Goal: Information Seeking & Learning: Understand process/instructions

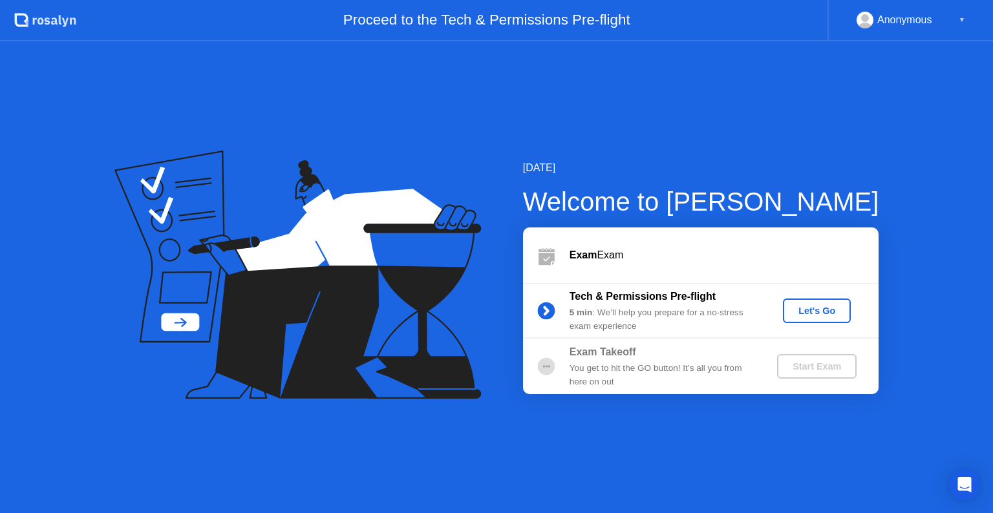
click at [816, 321] on button "Let's Go" at bounding box center [817, 311] width 68 height 25
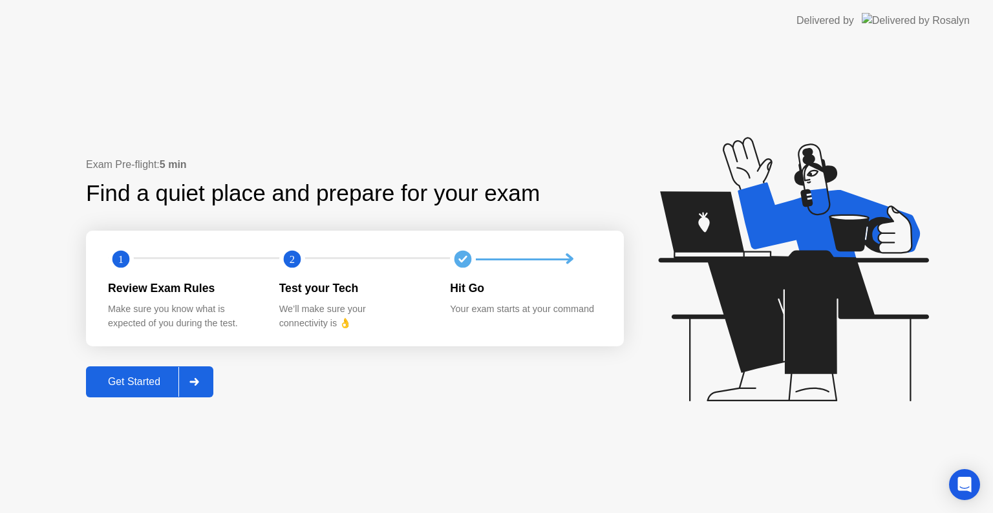
click at [193, 368] on div at bounding box center [193, 382] width 31 height 30
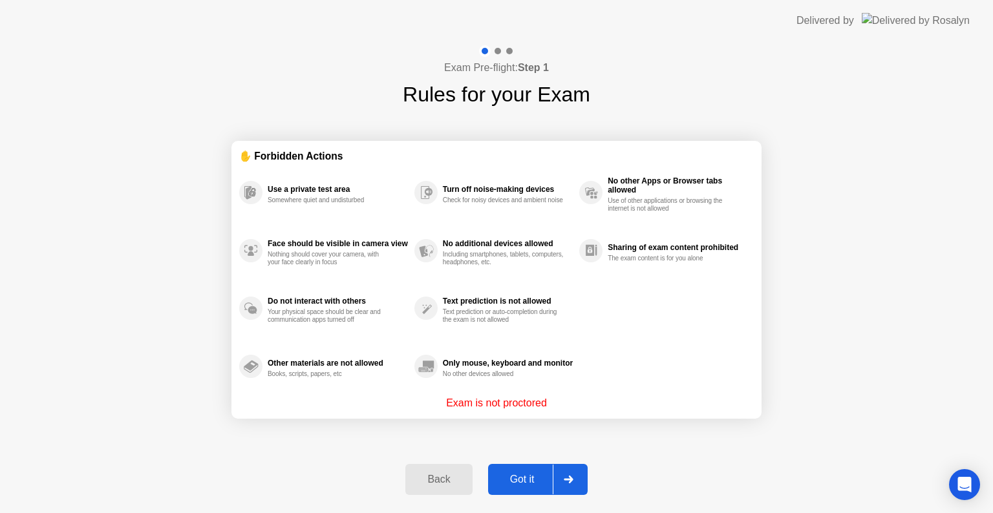
click at [511, 470] on button "Got it" at bounding box center [538, 479] width 100 height 31
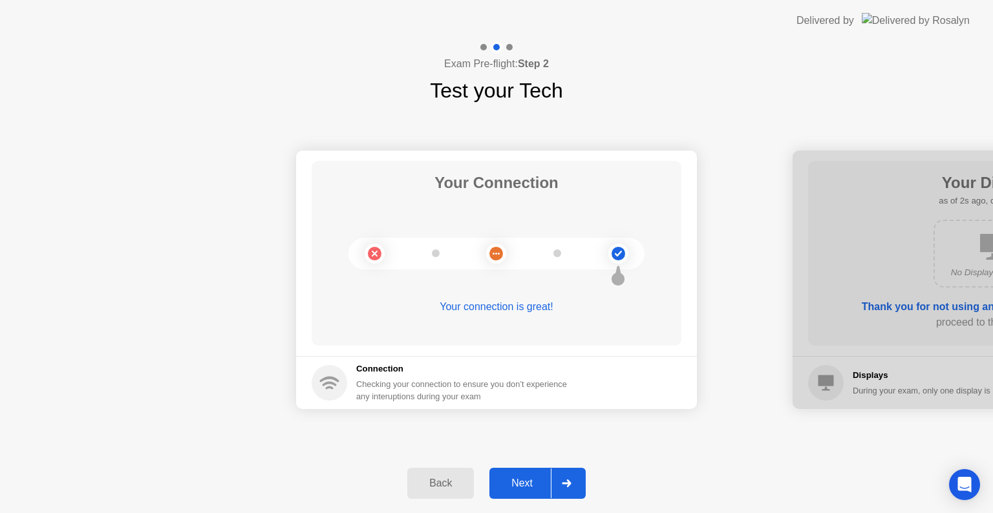
click at [522, 484] on div "Next" at bounding box center [522, 484] width 58 height 12
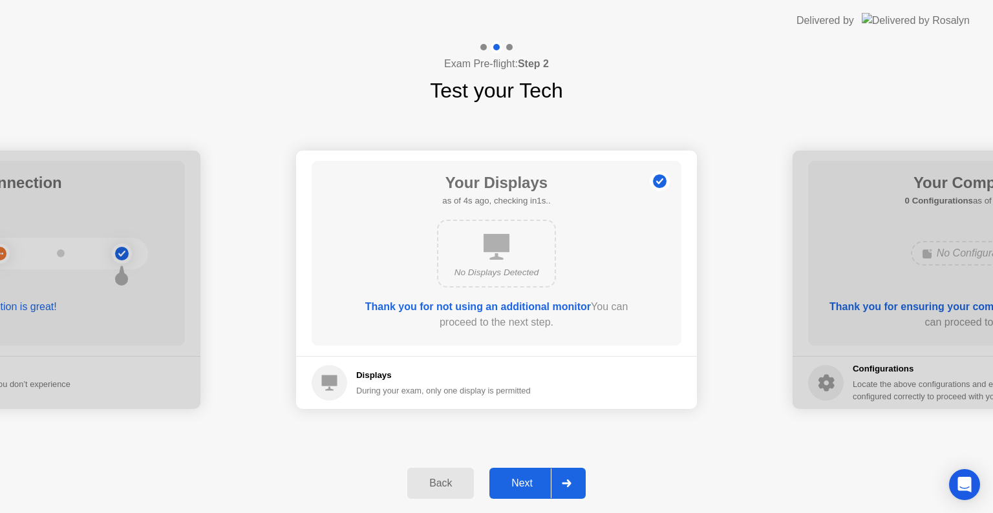
click at [524, 489] on div "Next" at bounding box center [522, 484] width 58 height 12
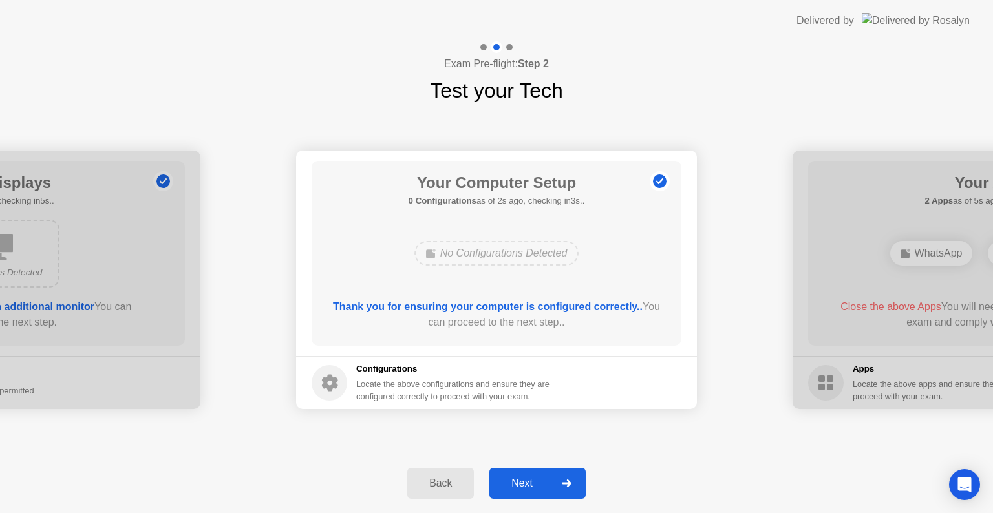
click at [522, 481] on div "Next" at bounding box center [522, 484] width 58 height 12
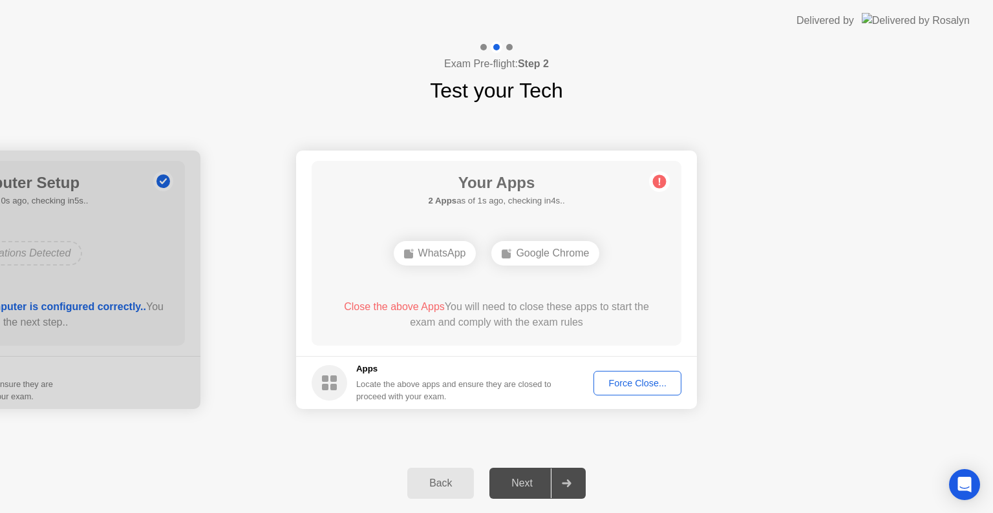
click at [612, 383] on div "Force Close..." at bounding box center [637, 383] width 79 height 10
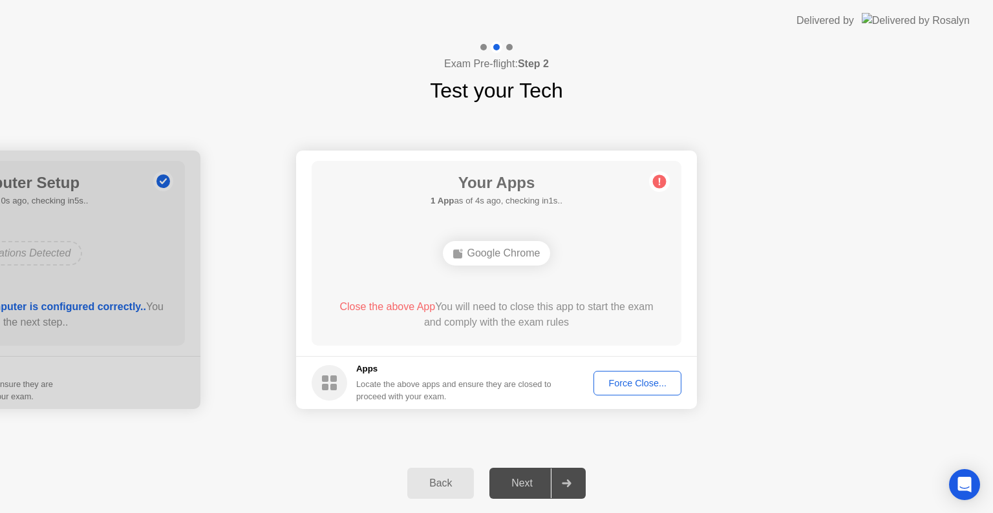
click at [400, 305] on span "Close the above App" at bounding box center [387, 306] width 96 height 11
click at [605, 385] on div "Force Close..." at bounding box center [637, 383] width 79 height 10
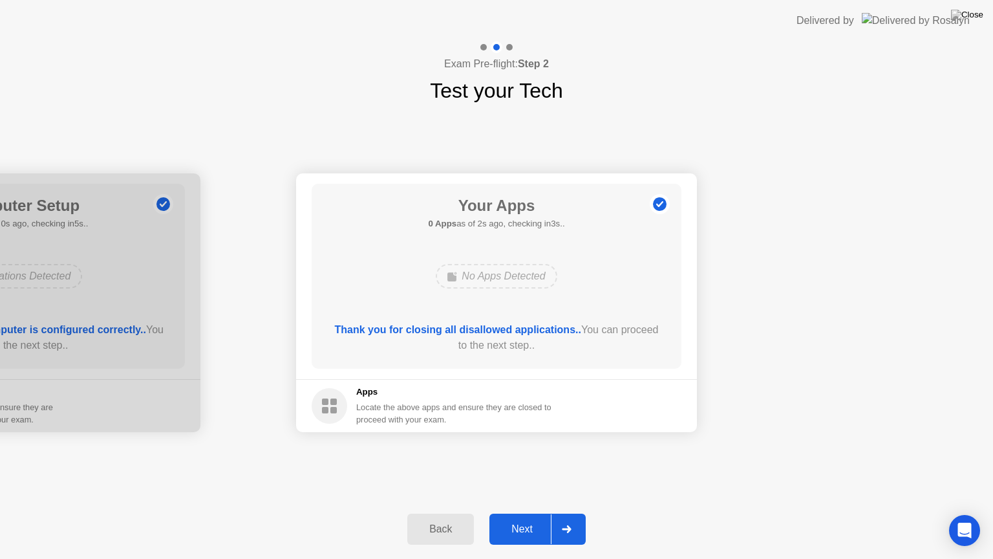
click at [531, 513] on div "Next" at bounding box center [522, 529] width 58 height 12
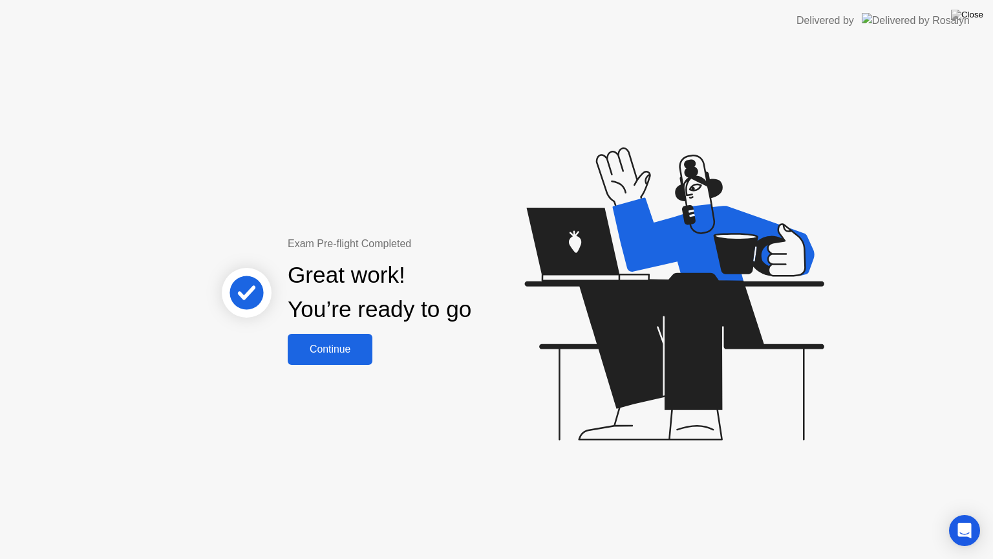
click at [357, 360] on button "Continue" at bounding box center [330, 349] width 85 height 31
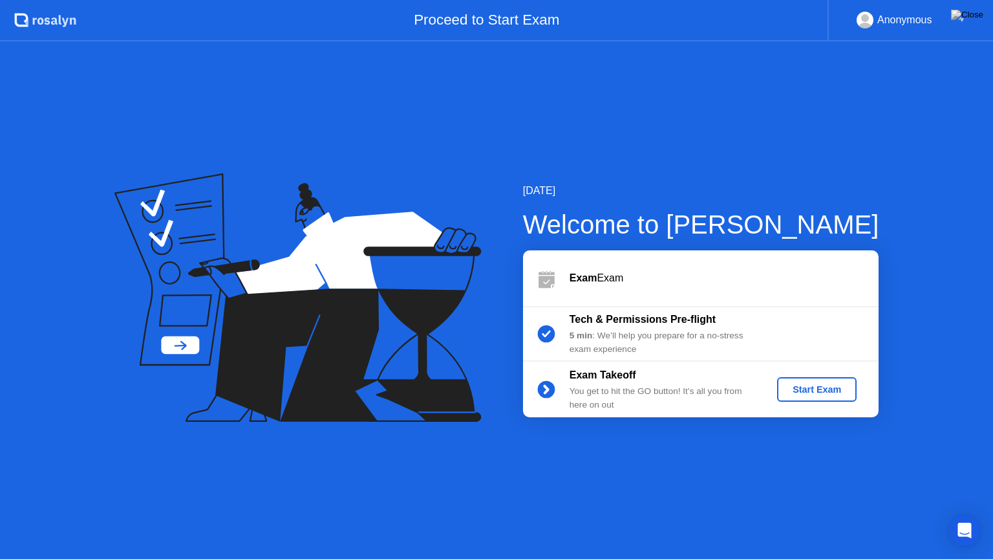
click at [803, 386] on div "Start Exam" at bounding box center [816, 389] width 69 height 10
